Goal: Transaction & Acquisition: Purchase product/service

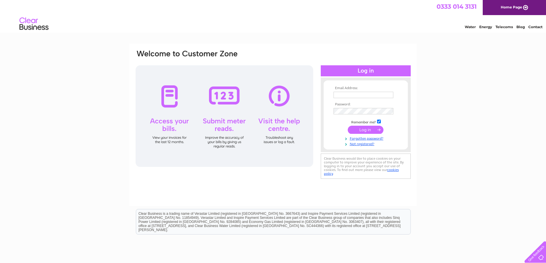
type input "[PERSON_NAME][EMAIL_ADDRESS][DOMAIN_NAME]"
click at [375, 128] on input "submit" at bounding box center [366, 130] width 36 height 8
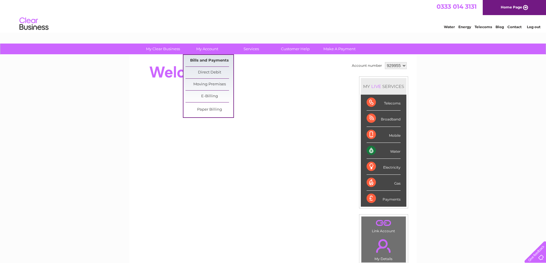
click at [212, 61] on link "Bills and Payments" at bounding box center [209, 61] width 48 height 12
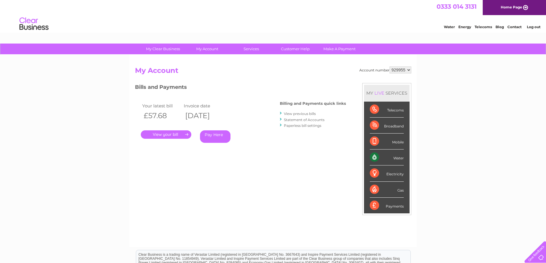
click at [178, 135] on link "." at bounding box center [166, 134] width 50 height 8
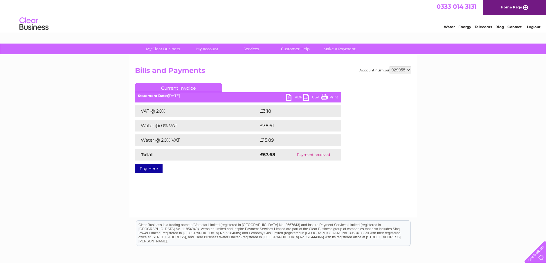
click at [297, 95] on link "PDF" at bounding box center [294, 98] width 17 height 8
click at [409, 70] on select "929955 929956" at bounding box center [400, 69] width 22 height 7
select select "929956"
click at [389, 66] on select "929955 929956" at bounding box center [400, 69] width 22 height 7
click at [157, 171] on link "Pay Here" at bounding box center [149, 168] width 28 height 9
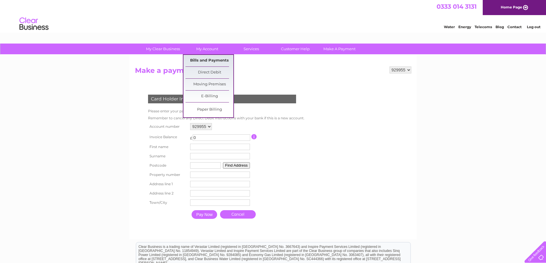
click at [205, 57] on link "Bills and Payments" at bounding box center [209, 61] width 48 height 12
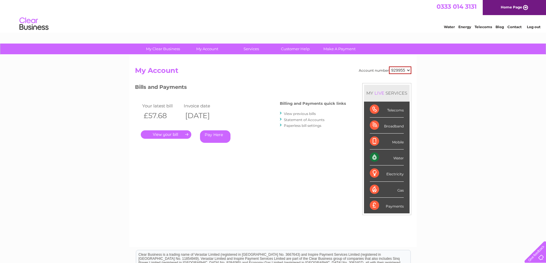
click at [408, 71] on select "929955 929956" at bounding box center [400, 70] width 22 height 8
select select "929956"
click at [389, 66] on select "929955 929956" at bounding box center [400, 70] width 22 height 8
click at [270, 158] on div "Bills and Payments Billing and Payments quick links View previous bills Stateme…" at bounding box center [240, 121] width 211 height 77
click at [171, 134] on link "." at bounding box center [166, 134] width 50 height 8
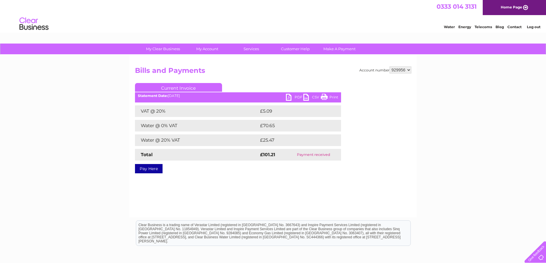
click at [287, 94] on ul "Current Invoice" at bounding box center [238, 88] width 206 height 11
click at [291, 95] on link "PDF" at bounding box center [294, 98] width 17 height 8
